Goal: Download file/media

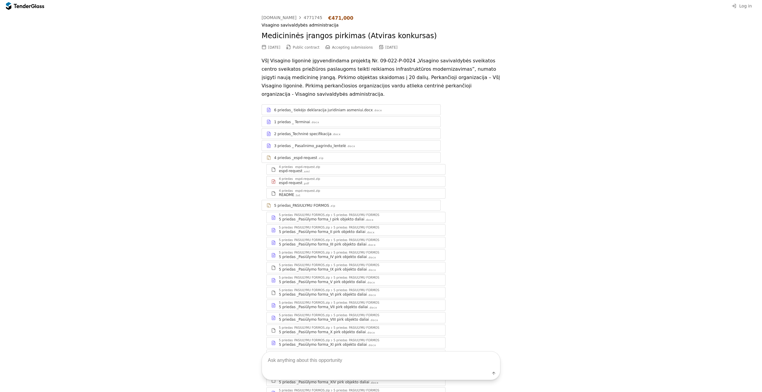
click at [342, 130] on div "2 priedas_Techninė specifikacija .docx" at bounding box center [351, 133] width 178 height 7
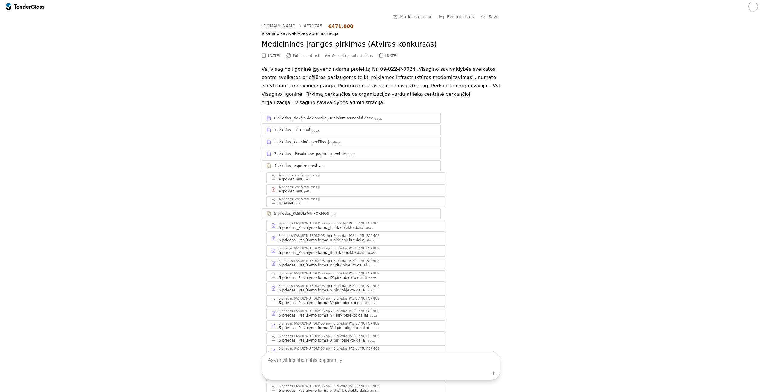
click at [334, 138] on div "2 priedas_Techninė specifikacija .docx" at bounding box center [351, 141] width 178 height 7
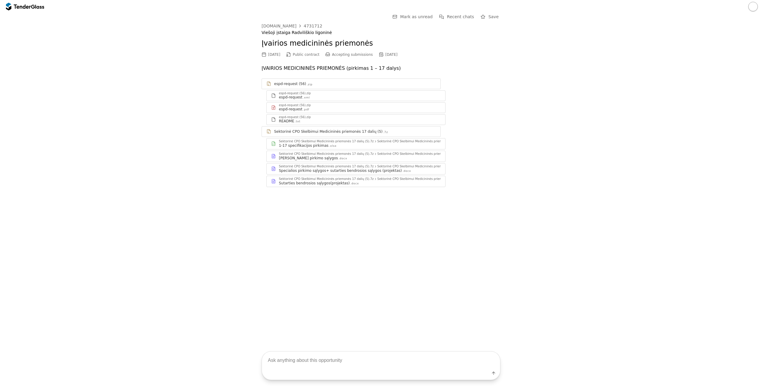
click at [329, 146] on div ".xlsx" at bounding box center [332, 146] width 7 height 4
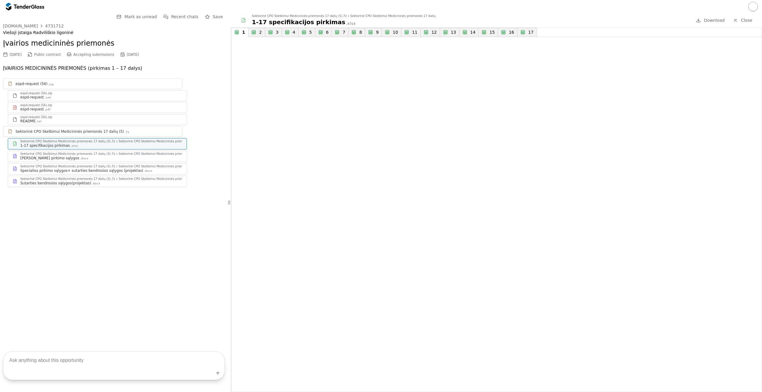
click at [256, 30] on button "2" at bounding box center [256, 32] width 17 height 9
click at [273, 32] on button "3" at bounding box center [273, 32] width 17 height 9
click at [289, 34] on button "4" at bounding box center [290, 32] width 17 height 9
click at [305, 30] on button "5" at bounding box center [306, 32] width 17 height 9
click at [321, 34] on button "6" at bounding box center [323, 32] width 17 height 9
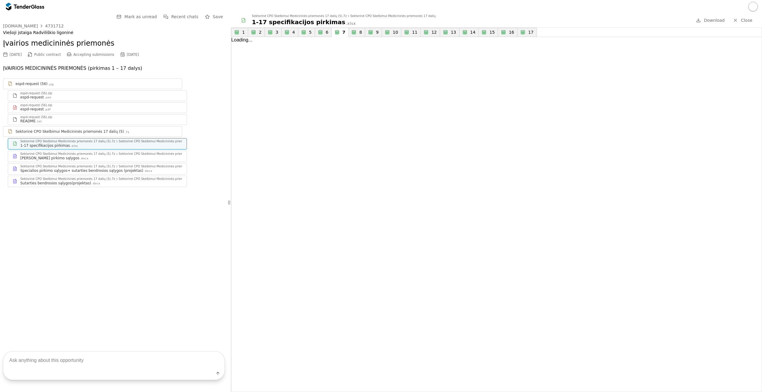
click at [344, 34] on button "7" at bounding box center [340, 32] width 17 height 9
click at [351, 34] on div "button" at bounding box center [353, 32] width 17 height 17
click at [368, 35] on div "button" at bounding box center [370, 32] width 17 height 17
click at [359, 31] on button "8" at bounding box center [356, 32] width 17 height 9
click at [368, 33] on div "button" at bounding box center [370, 32] width 17 height 17
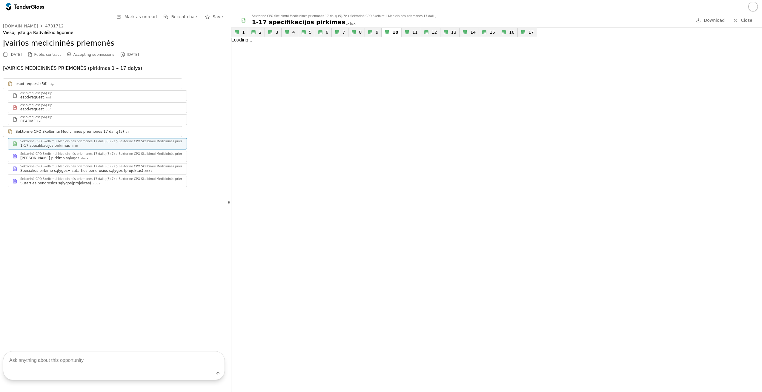
click at [381, 33] on button "10" at bounding box center [391, 32] width 20 height 9
click at [403, 33] on div "button" at bounding box center [406, 32] width 17 height 17
click at [423, 31] on div "button" at bounding box center [425, 32] width 17 height 17
click at [421, 36] on button "12" at bounding box center [430, 32] width 20 height 9
click at [407, 36] on button "11" at bounding box center [410, 32] width 19 height 9
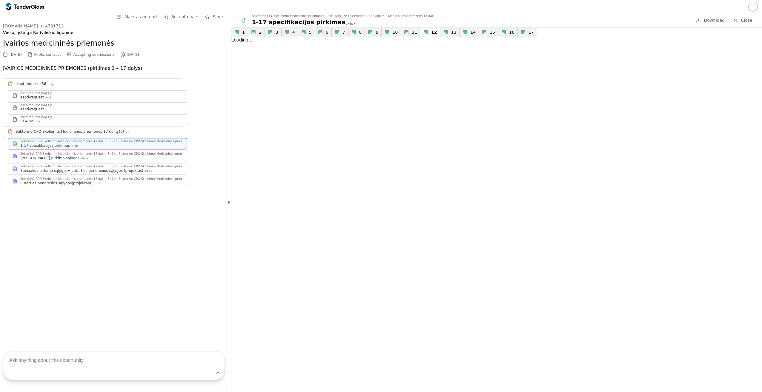
click at [420, 32] on div "button" at bounding box center [425, 32] width 17 height 17
click at [440, 31] on div "button" at bounding box center [445, 32] width 17 height 17
click at [462, 31] on button "14" at bounding box center [468, 32] width 19 height 9
click at [489, 32] on div "15" at bounding box center [492, 32] width 6 height 5
click at [494, 33] on div "button" at bounding box center [502, 32] width 17 height 17
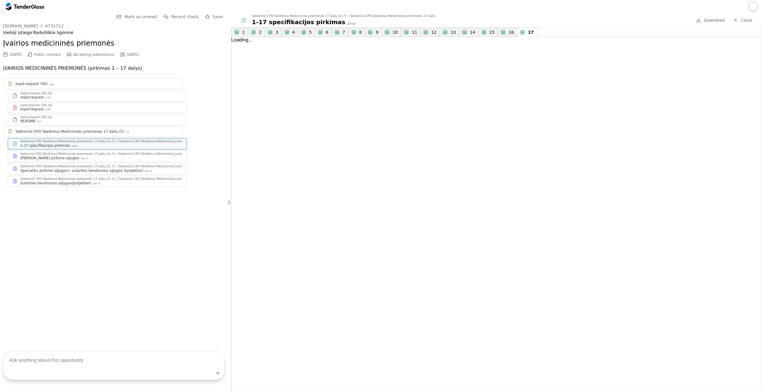
click at [517, 33] on button "17" at bounding box center [527, 32] width 20 height 9
